Goal: Transaction & Acquisition: Obtain resource

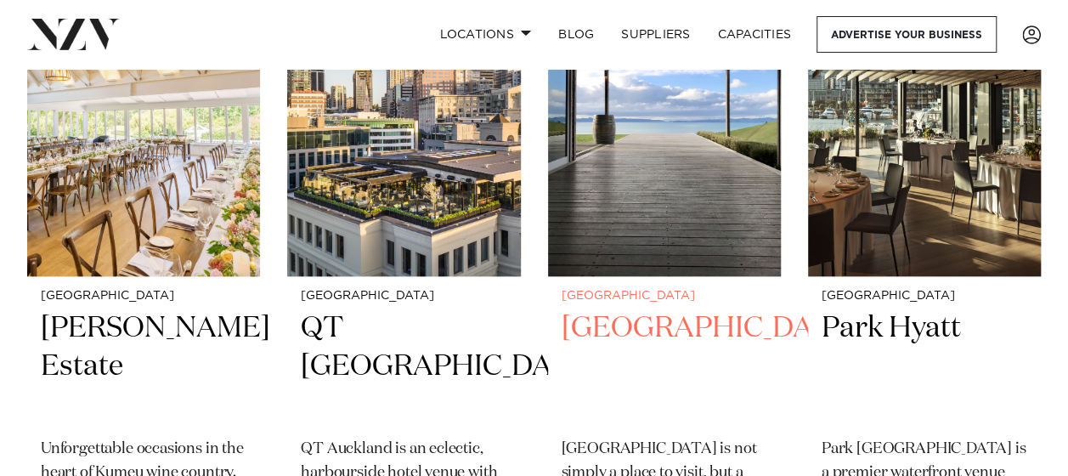
scroll to position [798, 0]
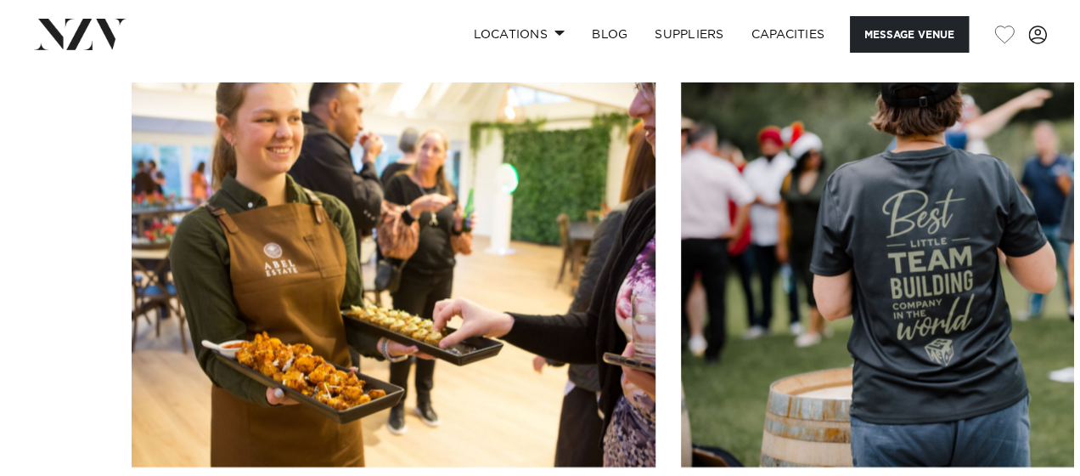
scroll to position [1668, 0]
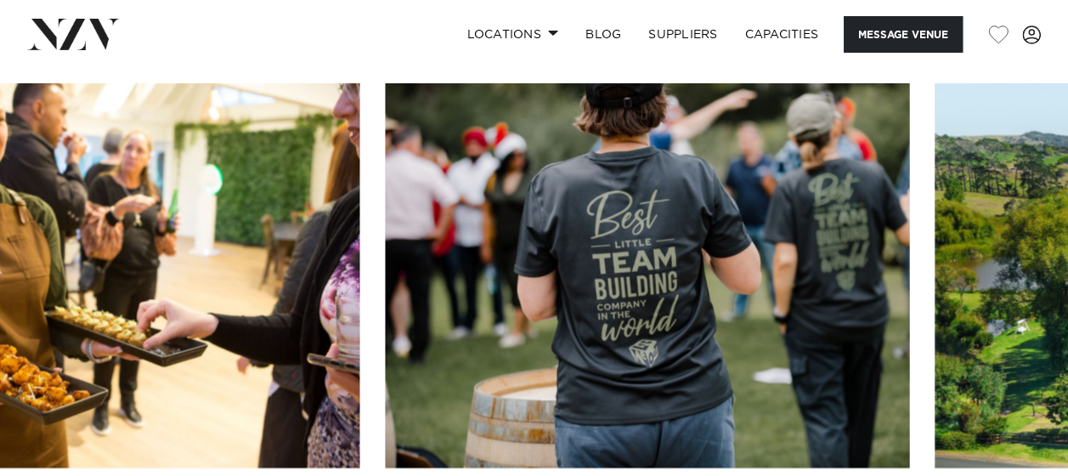
click at [385, 164] on img "2 / 30" at bounding box center [647, 275] width 524 height 385
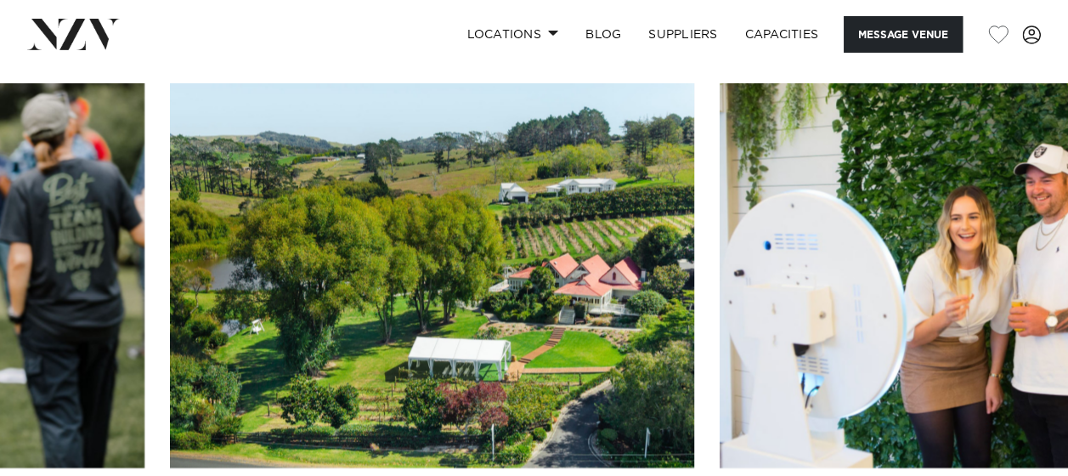
click at [228, 119] on img "3 / 30" at bounding box center [432, 275] width 524 height 385
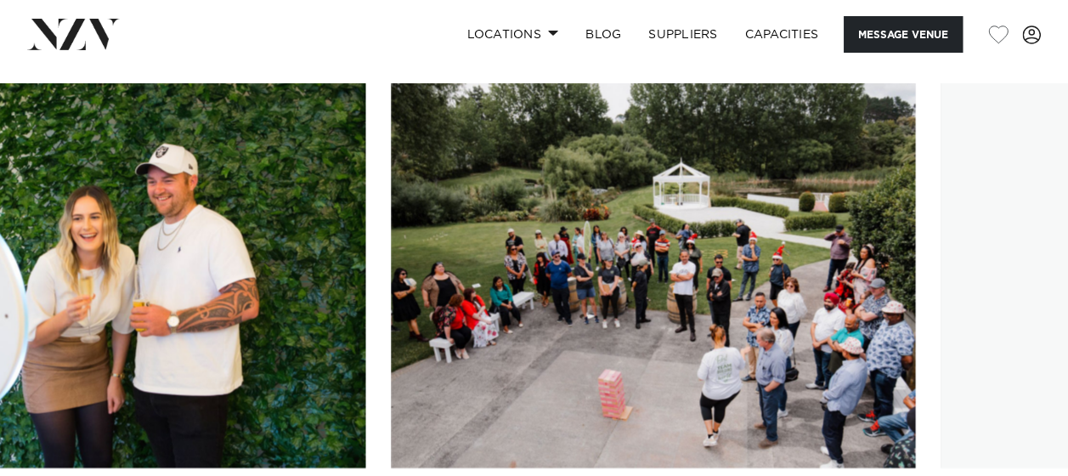
click at [14, 102] on img "4 / 30" at bounding box center [103, 275] width 524 height 385
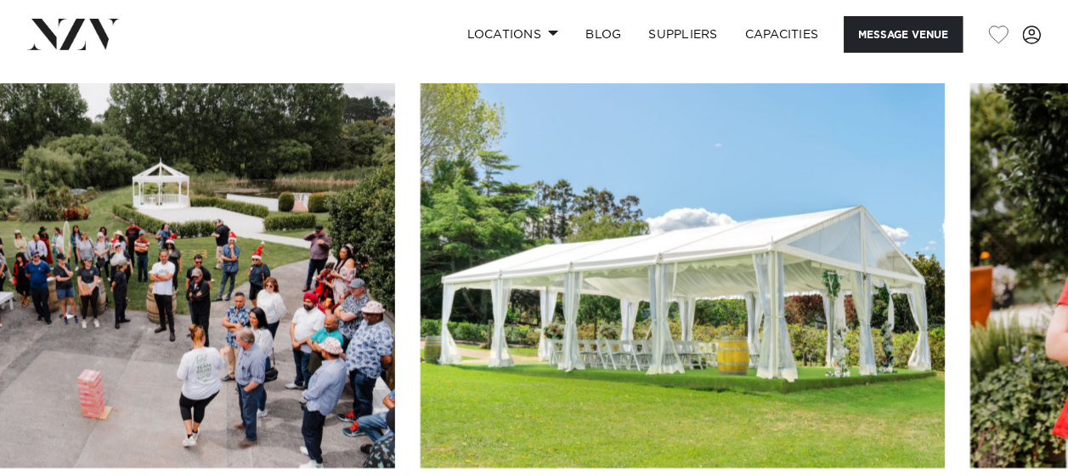
click at [217, 117] on img "5 / 30" at bounding box center [133, 275] width 524 height 385
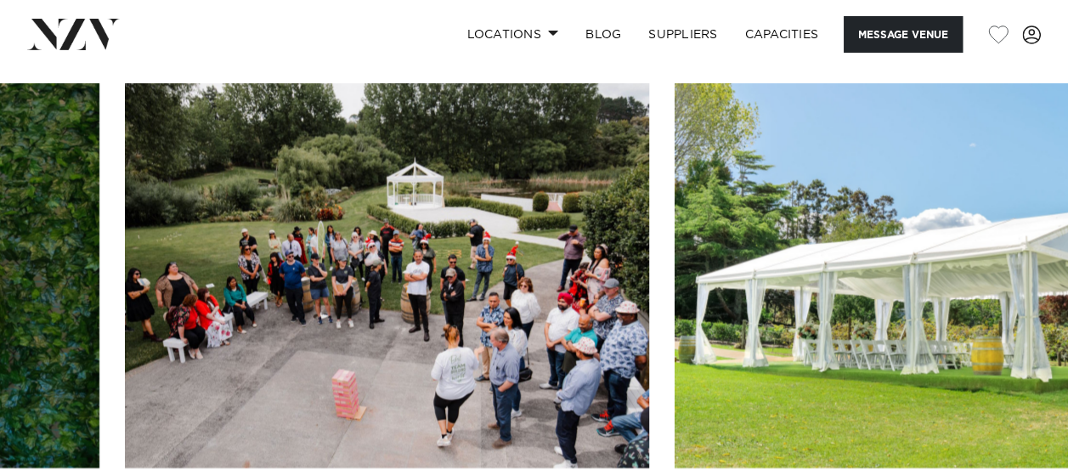
drag, startPoint x: 866, startPoint y: 292, endPoint x: 611, endPoint y: 265, distance: 256.2
drag, startPoint x: 611, startPoint y: 265, endPoint x: 363, endPoint y: 42, distance: 333.2
click at [363, 42] on div "Locations Auckland Wellington Christchurch Queenstown Hamilton Northland Bay of…" at bounding box center [688, 34] width 706 height 37
click at [1013, 337] on img "6 / 30" at bounding box center [936, 275] width 524 height 385
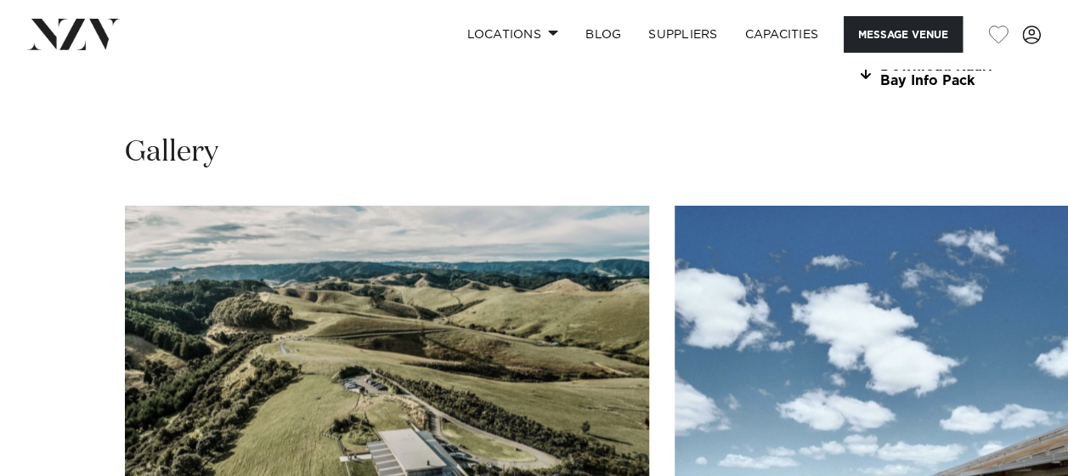
scroll to position [1561, 0]
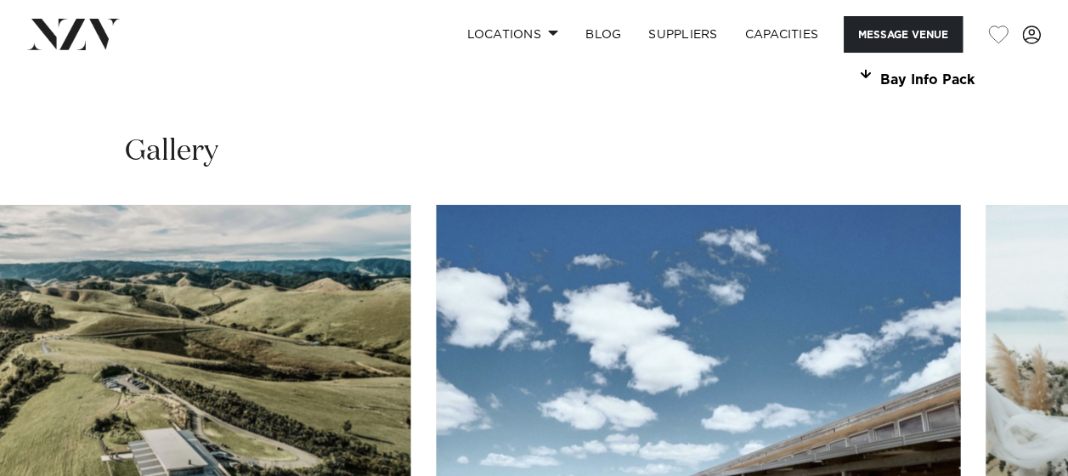
click at [436, 246] on img "2 / 30" at bounding box center [698, 396] width 524 height 385
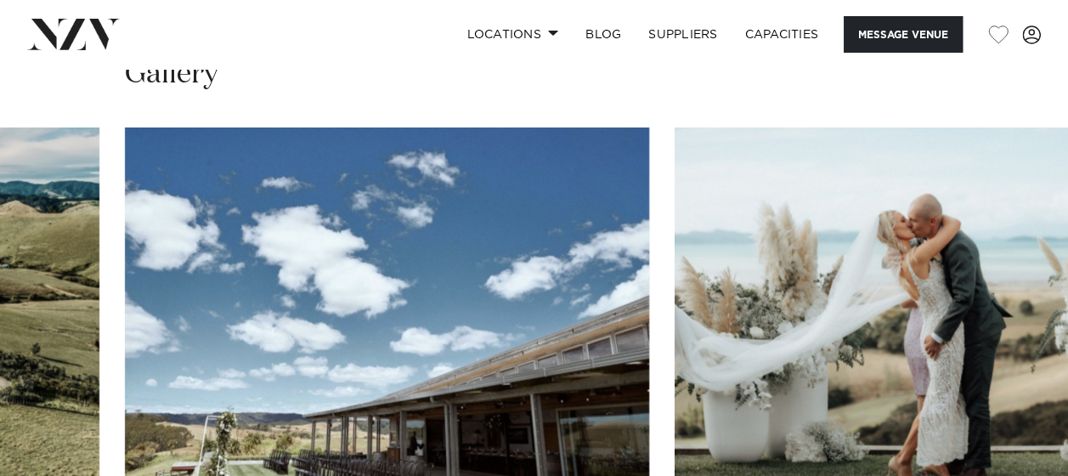
scroll to position [1641, 0]
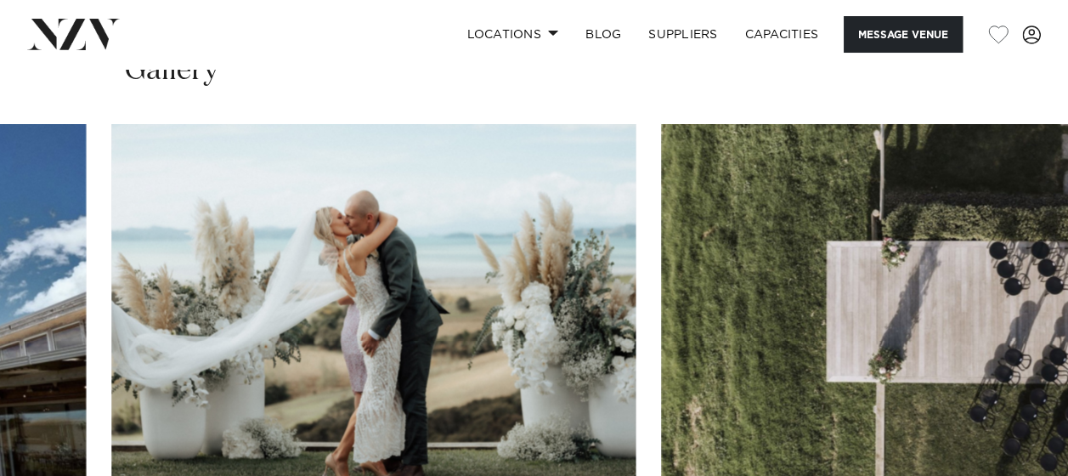
click at [111, 140] on img "3 / 30" at bounding box center [373, 316] width 524 height 385
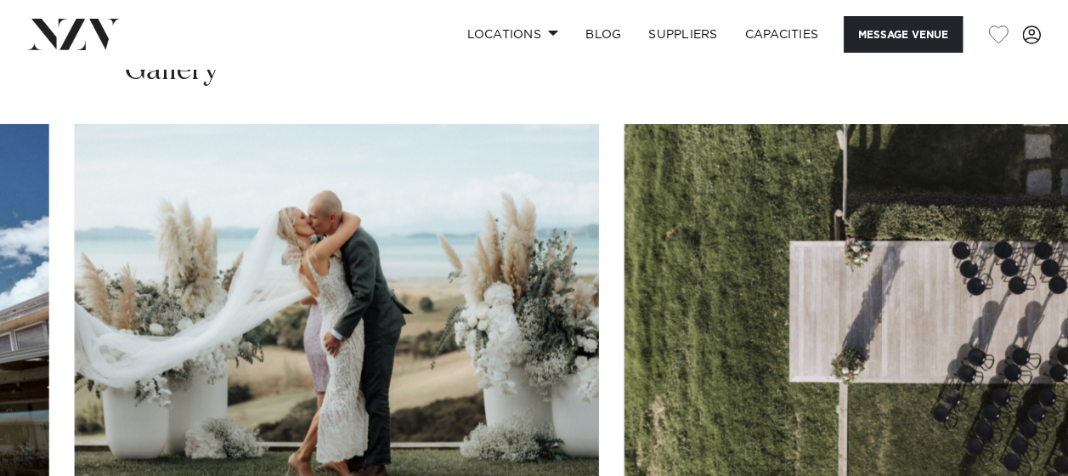
click at [138, 173] on img "3 / 30" at bounding box center [337, 316] width 524 height 385
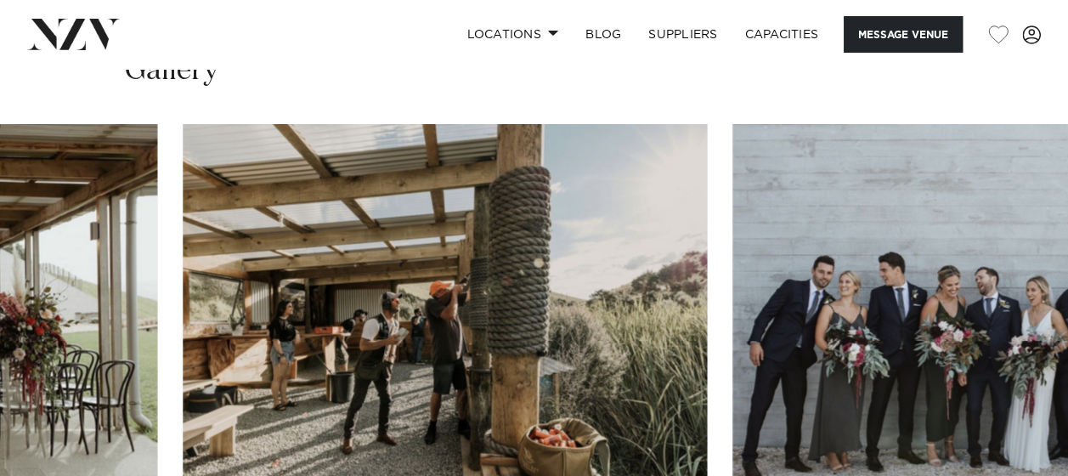
click at [183, 124] on img "6 / 30" at bounding box center [445, 316] width 524 height 385
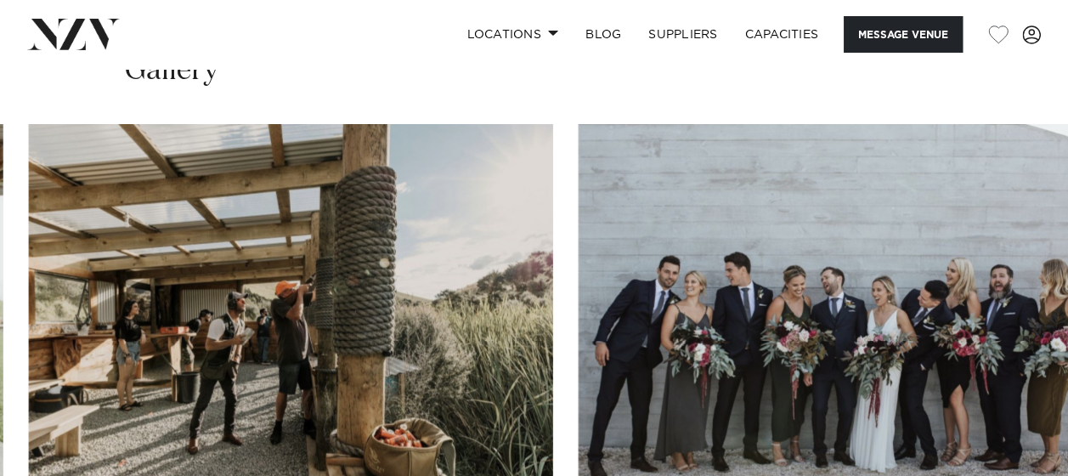
click at [600, 217] on img "7 / 30" at bounding box center [840, 316] width 524 height 385
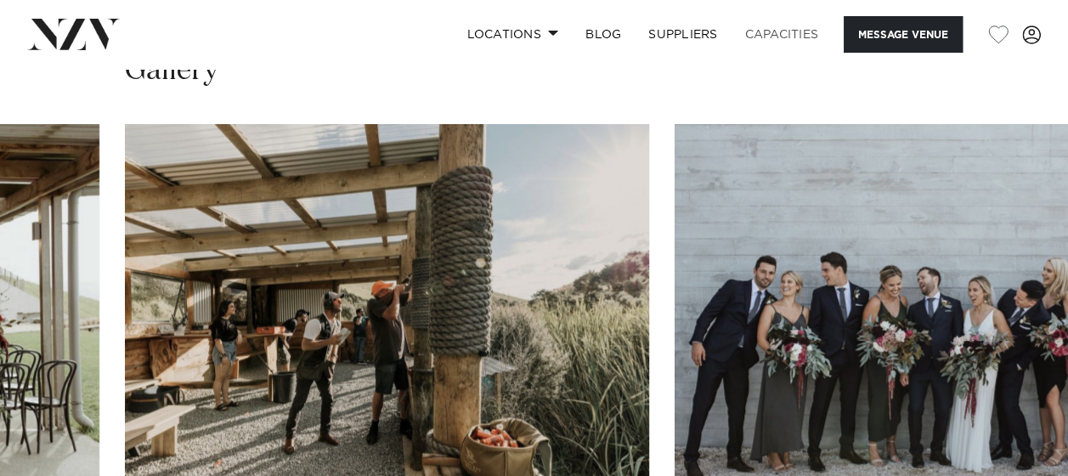
click at [773, 40] on link "Capacities" at bounding box center [781, 34] width 101 height 37
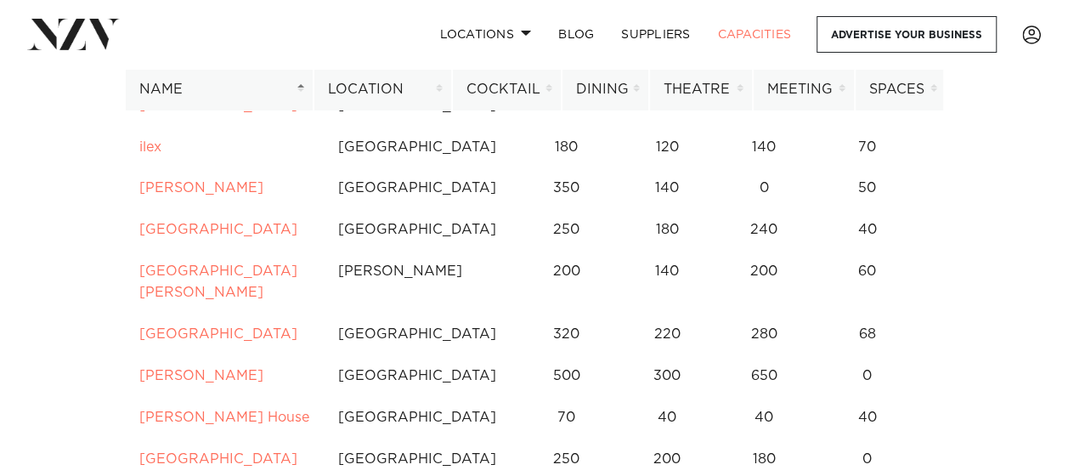
scroll to position [5070, 0]
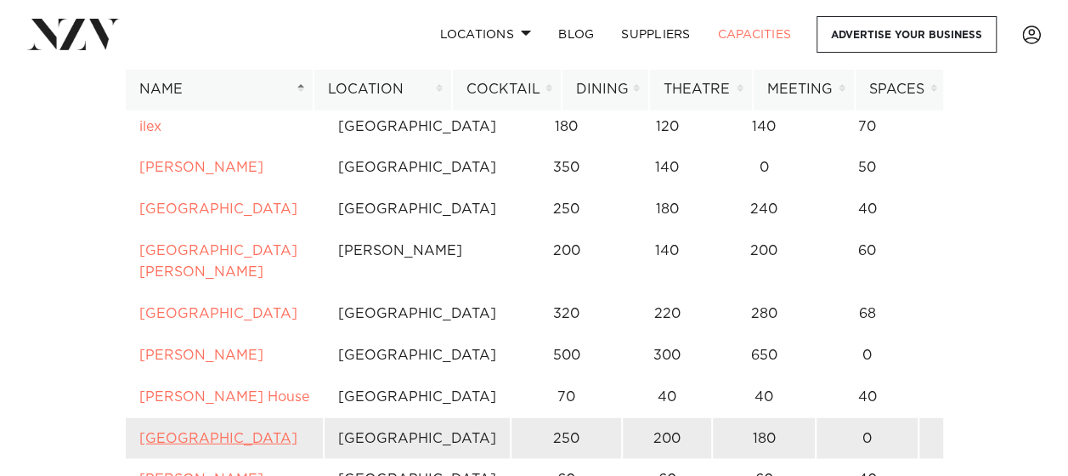
click at [153, 431] on link "[GEOGRAPHIC_DATA]" at bounding box center [218, 438] width 158 height 14
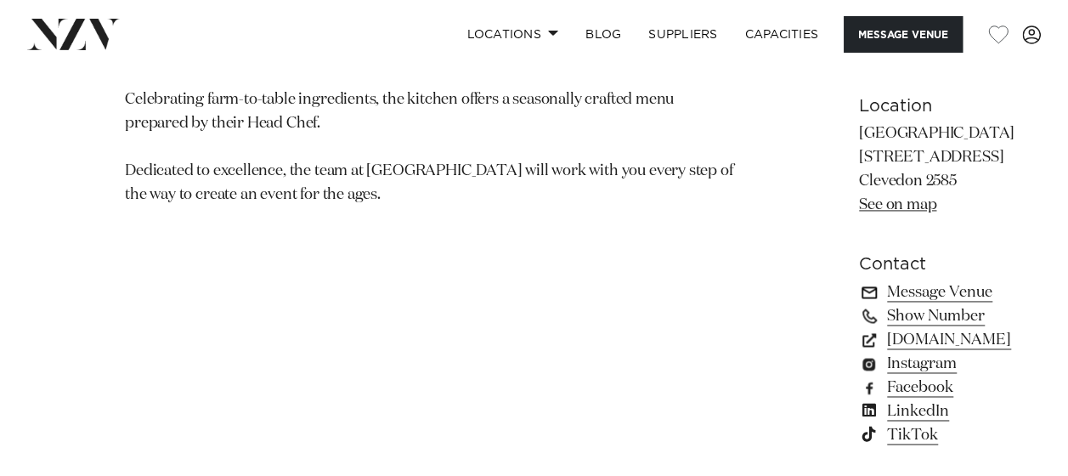
scroll to position [1121, 0]
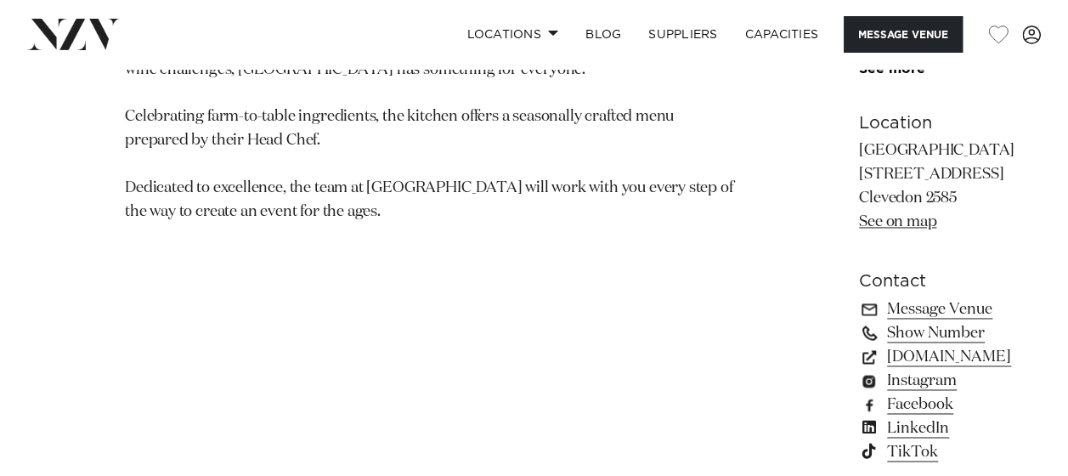
click at [859, 321] on link "Show Number" at bounding box center [936, 333] width 155 height 24
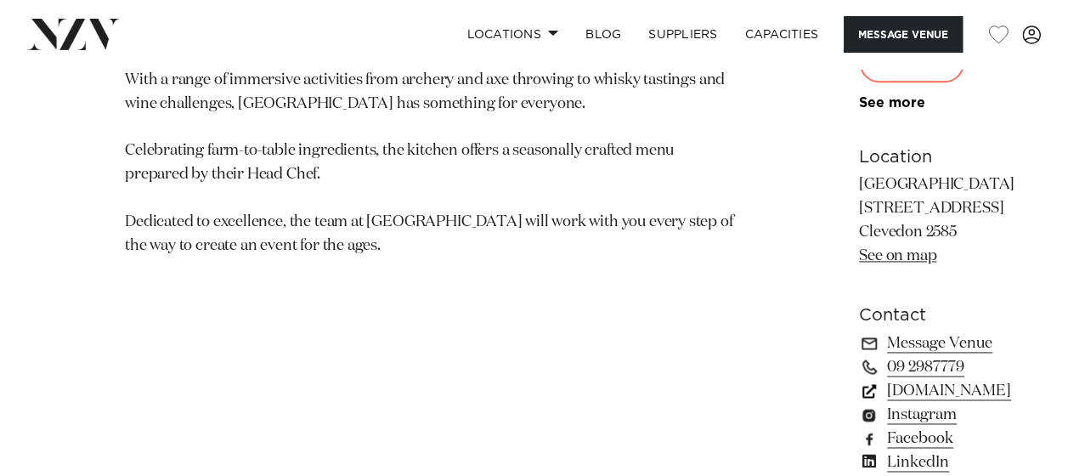
scroll to position [1114, 0]
